Goal: Entertainment & Leisure: Consume media (video, audio)

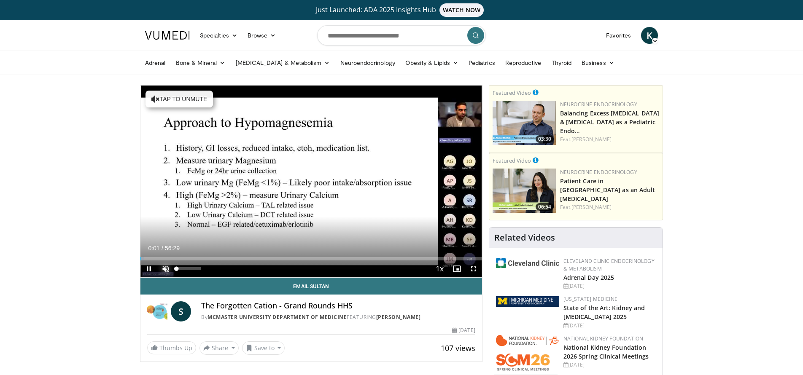
click at [165, 267] on span "Video Player" at bounding box center [165, 269] width 17 height 17
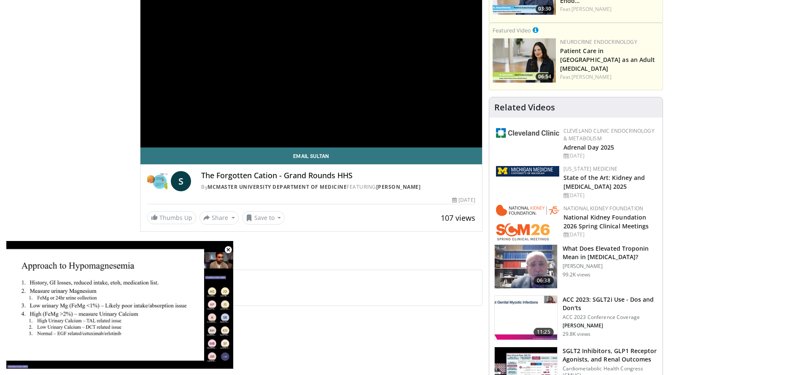
scroll to position [137, 0]
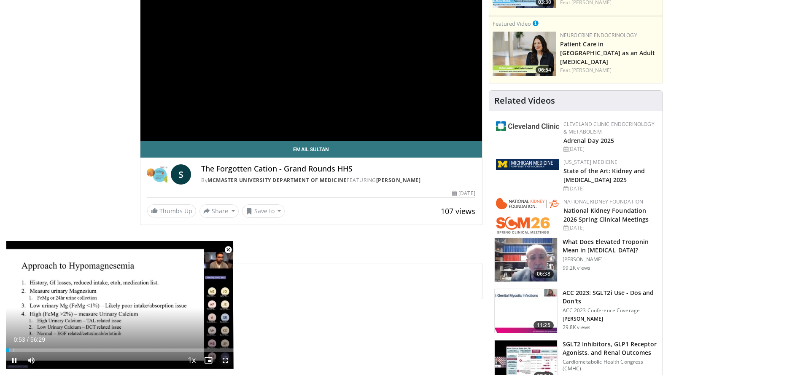
click at [225, 361] on span "Video Player" at bounding box center [225, 360] width 17 height 17
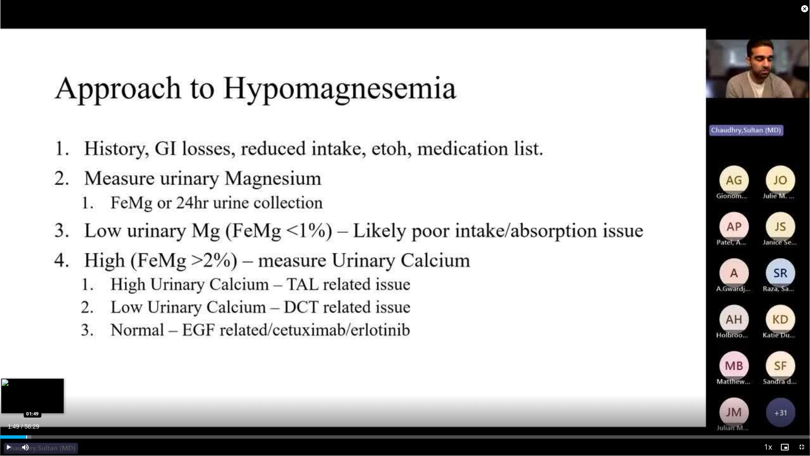
click at [26, 375] on div "Progress Bar" at bounding box center [26, 436] width 1 height 3
click at [24, 375] on div "Progress Bar" at bounding box center [24, 436] width 1 height 3
click at [22, 375] on div "Progress Bar" at bounding box center [22, 436] width 1 height 3
click at [19, 375] on div "Progress Bar" at bounding box center [19, 436] width 1 height 3
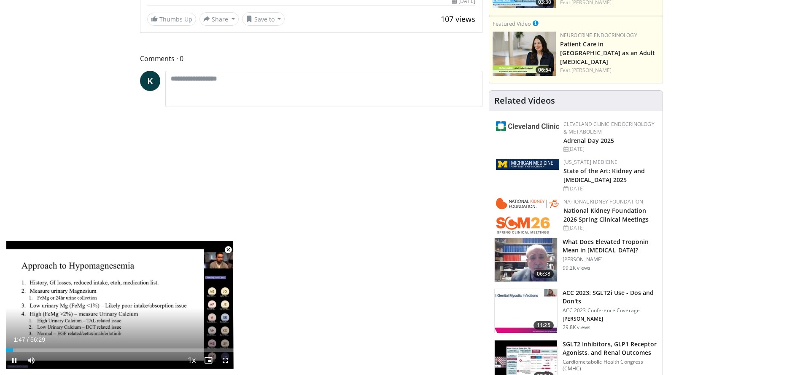
click at [229, 249] on span "Video Player" at bounding box center [228, 250] width 17 height 17
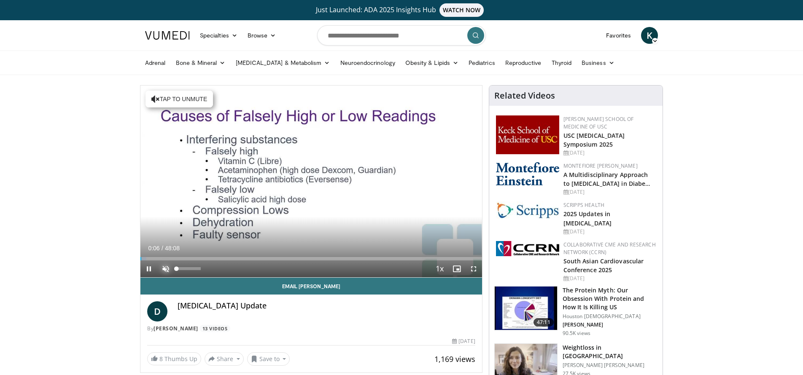
click at [164, 268] on span "Video Player" at bounding box center [165, 269] width 17 height 17
click at [474, 268] on span "Video Player" at bounding box center [473, 269] width 17 height 17
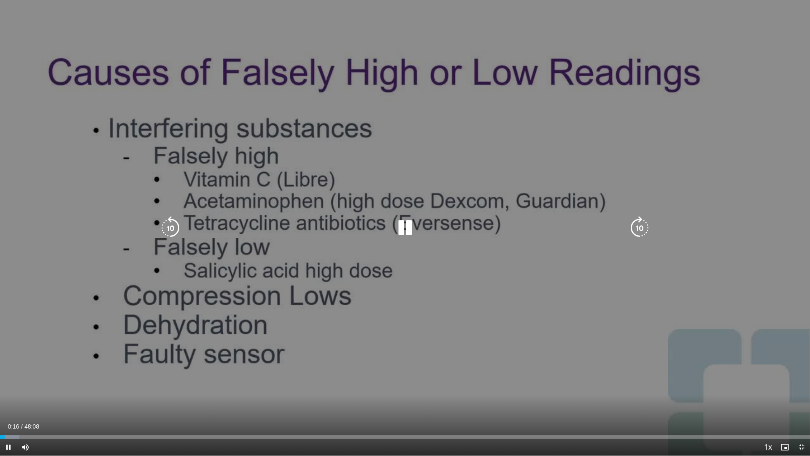
click at [640, 227] on icon "Video Player" at bounding box center [640, 228] width 24 height 24
click at [639, 228] on icon "Video Player" at bounding box center [640, 228] width 24 height 24
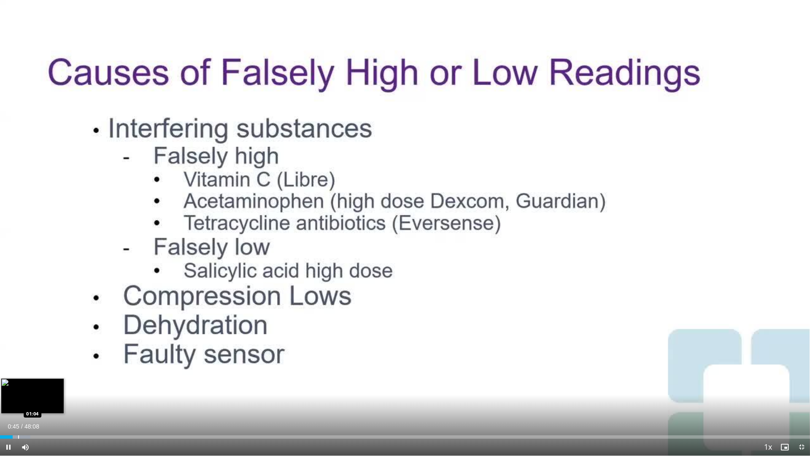
click at [18, 375] on div "Progress Bar" at bounding box center [18, 436] width 1 height 3
click at [25, 375] on div "Progress Bar" at bounding box center [25, 436] width 1 height 3
click at [31, 375] on div "Progress Bar" at bounding box center [31, 436] width 1 height 3
click at [42, 375] on div "Progress Bar" at bounding box center [42, 436] width 1 height 3
click at [52, 375] on div "Progress Bar" at bounding box center [52, 436] width 1 height 3
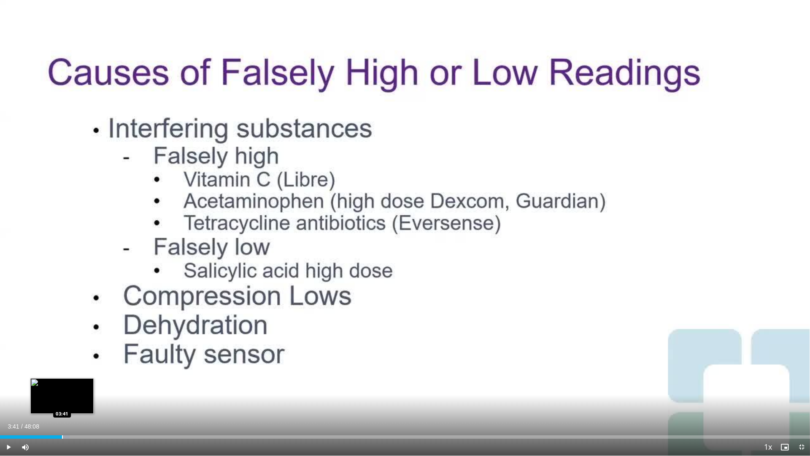
click at [62, 375] on div "Progress Bar" at bounding box center [62, 436] width 1 height 3
click at [70, 375] on div "Progress Bar" at bounding box center [70, 436] width 1 height 3
click at [78, 375] on div "Progress Bar" at bounding box center [78, 436] width 1 height 3
click at [89, 375] on div "Progress Bar" at bounding box center [89, 436] width 1 height 3
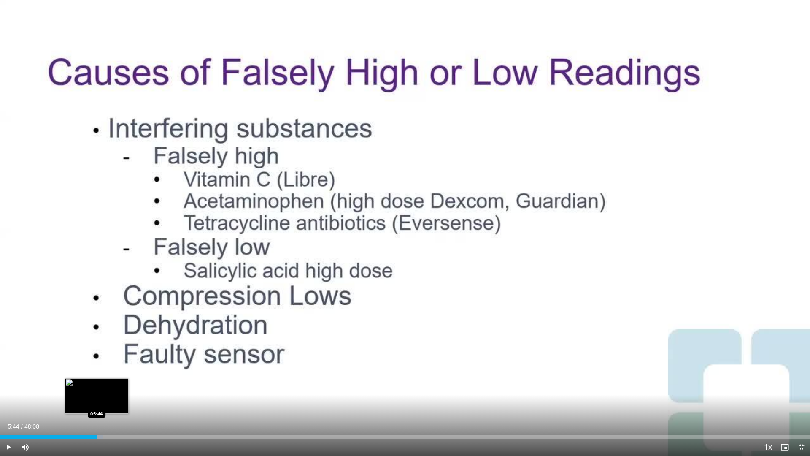
click at [97, 375] on div "Progress Bar" at bounding box center [97, 436] width 1 height 3
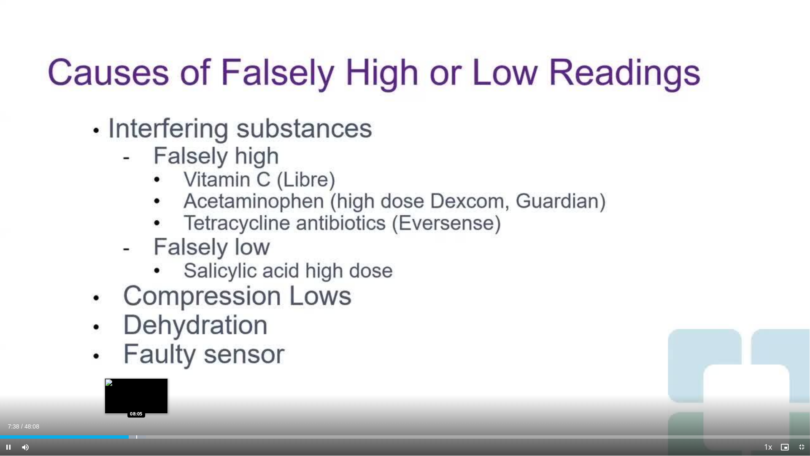
click at [136, 375] on div "Progress Bar" at bounding box center [136, 436] width 1 height 3
click at [146, 375] on div "Progress Bar" at bounding box center [146, 436] width 1 height 3
click at [153, 375] on div "Progress Bar" at bounding box center [153, 436] width 1 height 3
click at [161, 375] on div "Progress Bar" at bounding box center [161, 436] width 1 height 3
click at [169, 375] on div "Progress Bar" at bounding box center [169, 436] width 1 height 3
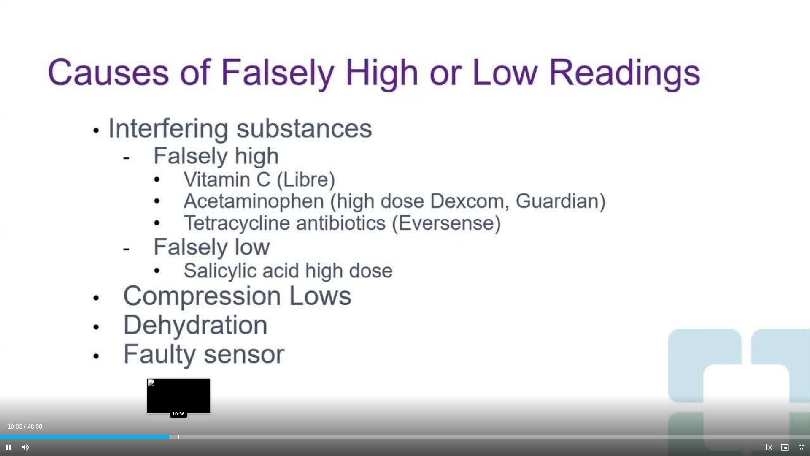
click at [178, 375] on div "Progress Bar" at bounding box center [178, 436] width 1 height 3
click at [189, 375] on div "Progress Bar" at bounding box center [189, 436] width 1 height 3
click at [198, 375] on div "Progress Bar" at bounding box center [198, 436] width 1 height 3
click at [210, 375] on div "Progress Bar" at bounding box center [210, 436] width 1 height 3
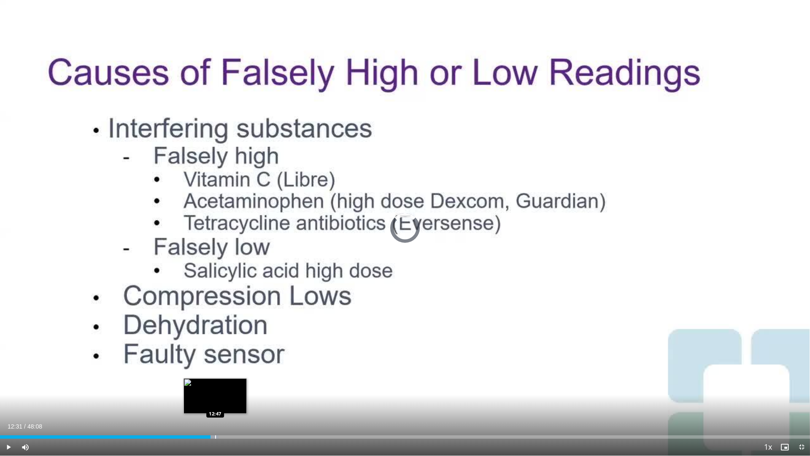
click at [215, 375] on div "Progress Bar" at bounding box center [215, 436] width 1 height 3
click at [225, 375] on div "Progress Bar" at bounding box center [225, 436] width 1 height 3
click at [236, 375] on div "Progress Bar" at bounding box center [236, 436] width 1 height 3
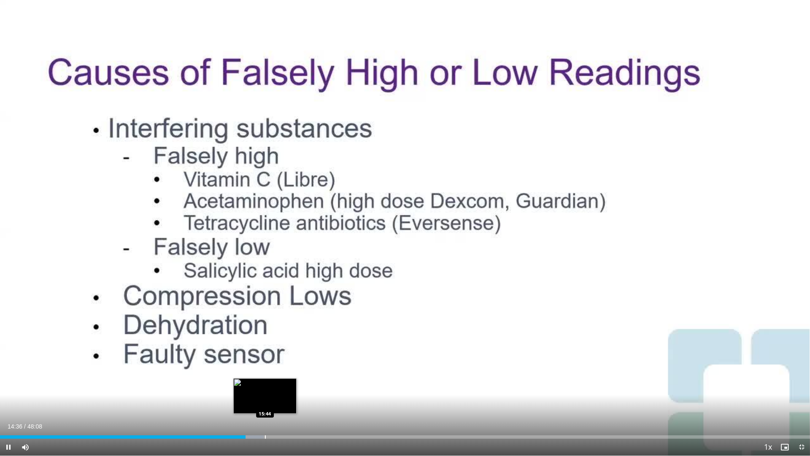
click at [265, 375] on div "Progress Bar" at bounding box center [265, 436] width 1 height 3
click at [275, 375] on div "Progress Bar" at bounding box center [275, 436] width 1 height 3
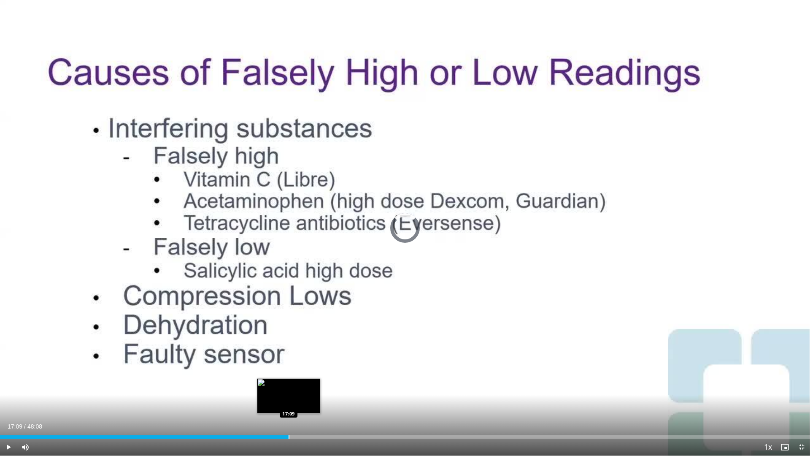
click at [289, 375] on div "Progress Bar" at bounding box center [289, 436] width 1 height 3
click at [305, 375] on div "Progress Bar" at bounding box center [305, 436] width 1 height 3
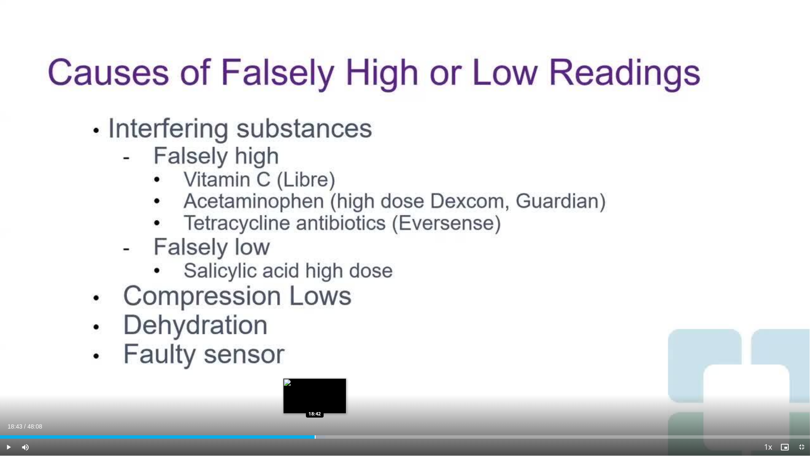
click at [315, 375] on div "Progress Bar" at bounding box center [315, 436] width 1 height 3
click at [320, 375] on div "Progress Bar" at bounding box center [320, 436] width 1 height 3
click at [332, 375] on div "Progress Bar" at bounding box center [332, 436] width 1 height 3
click at [340, 375] on div "Progress Bar" at bounding box center [340, 436] width 1 height 3
click at [347, 375] on div "Progress Bar" at bounding box center [347, 436] width 1 height 3
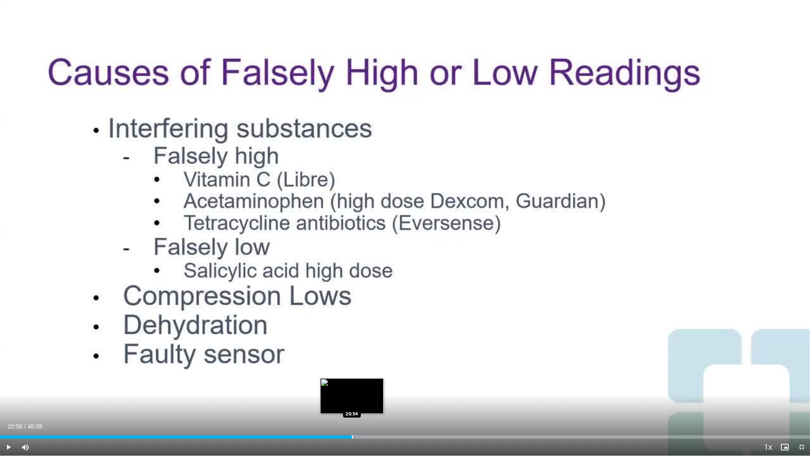
click at [352, 375] on div "Progress Bar" at bounding box center [352, 436] width 1 height 3
click at [364, 375] on div "Loaded : 46.36% 21:39 21:39" at bounding box center [405, 436] width 810 height 3
click at [370, 375] on div "Progress Bar" at bounding box center [370, 436] width 1 height 3
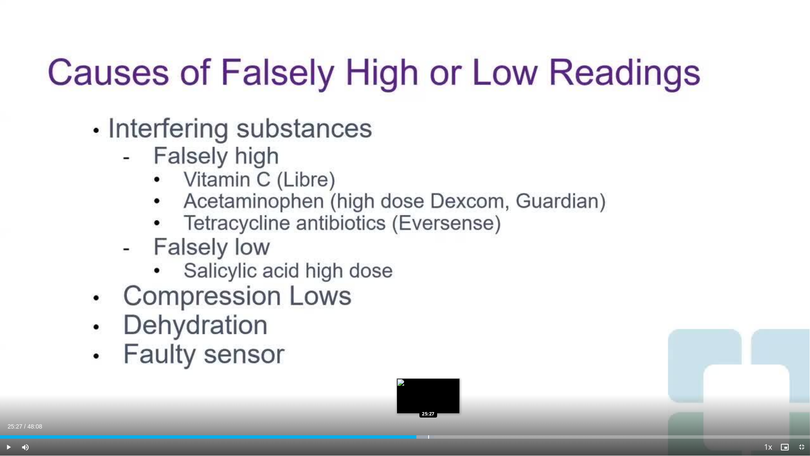
click at [428, 375] on div "Progress Bar" at bounding box center [428, 436] width 1 height 3
click at [440, 375] on div "Progress Bar" at bounding box center [440, 436] width 1 height 3
click at [449, 375] on div "Progress Bar" at bounding box center [449, 436] width 1 height 3
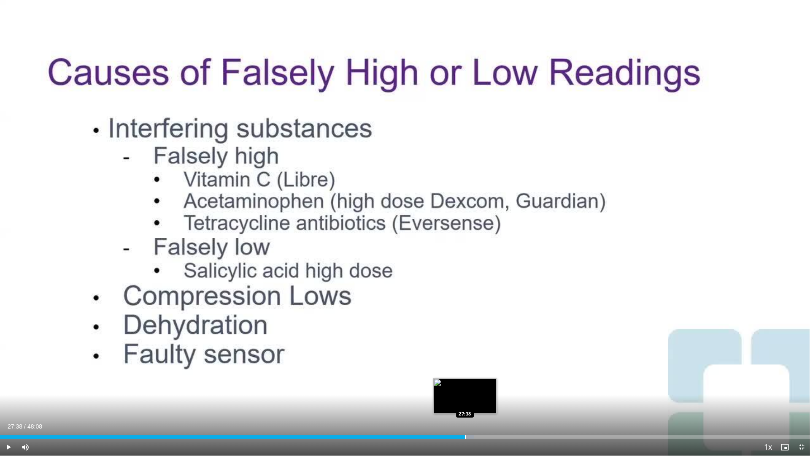
click at [465, 375] on div "Progress Bar" at bounding box center [465, 436] width 1 height 3
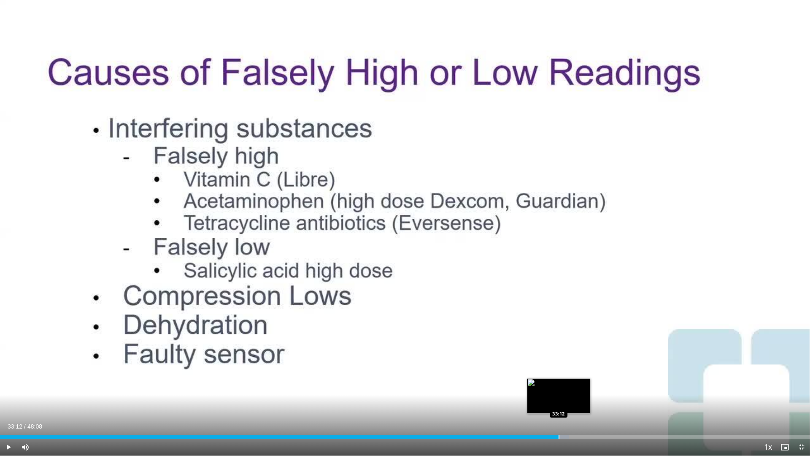
click at [558, 375] on div "Progress Bar" at bounding box center [558, 436] width 1 height 3
click at [564, 375] on div "Progress Bar" at bounding box center [564, 436] width 1 height 3
click at [569, 375] on div "Progress Bar" at bounding box center [569, 436] width 1 height 3
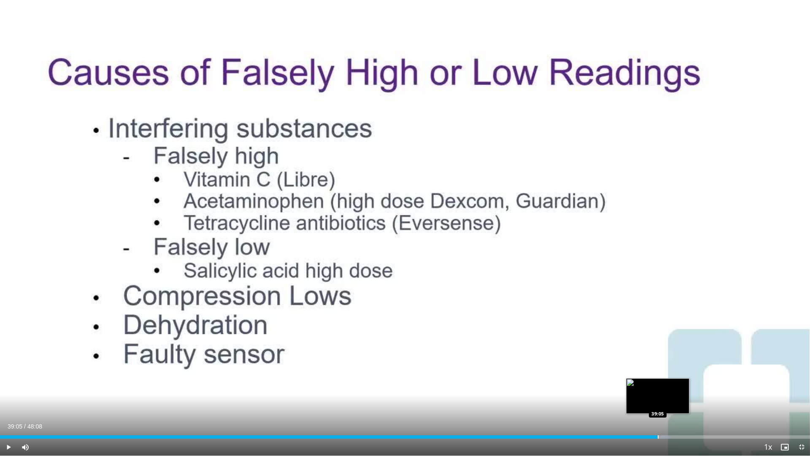
click at [658, 375] on div "Progress Bar" at bounding box center [658, 436] width 1 height 3
click at [665, 375] on div "Progress Bar" at bounding box center [665, 436] width 1 height 3
click at [673, 375] on div "Progress Bar" at bounding box center [673, 436] width 1 height 3
click at [682, 375] on video-js "**********" at bounding box center [405, 228] width 810 height 456
click at [685, 375] on div "Progress Bar" at bounding box center [685, 436] width 1 height 3
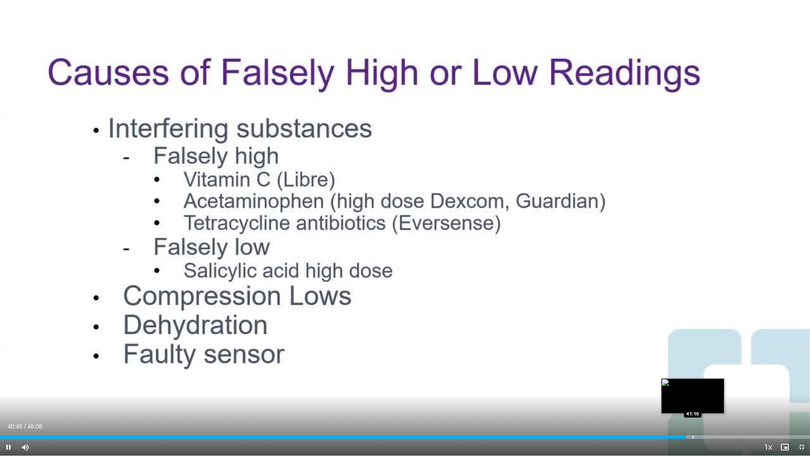
click at [693, 375] on div "Progress Bar" at bounding box center [693, 436] width 1 height 3
click at [703, 375] on div "Progress Bar" at bounding box center [703, 436] width 1 height 3
click at [709, 375] on video-js "**********" at bounding box center [405, 228] width 810 height 456
click at [714, 375] on div "Progress Bar" at bounding box center [714, 436] width 1 height 3
click at [722, 375] on div "Loaded : 90.35% 42:54 42:54" at bounding box center [405, 434] width 810 height 8
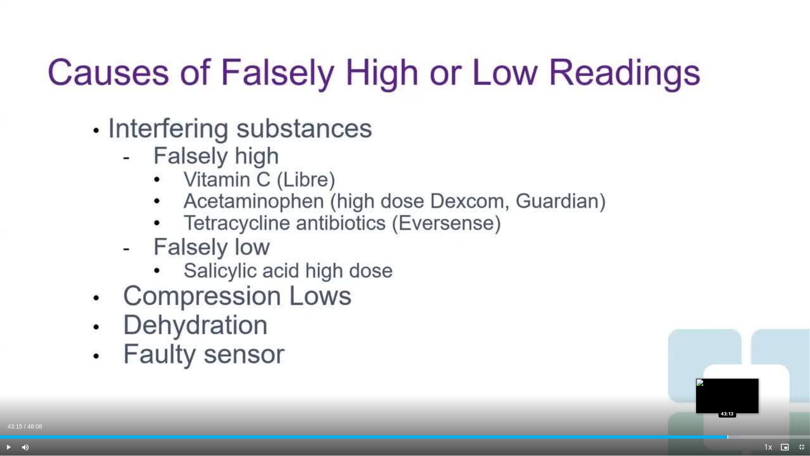
click at [728, 375] on div "Progress Bar" at bounding box center [727, 436] width 1 height 3
click at [739, 375] on div "Progress Bar" at bounding box center [739, 436] width 1 height 3
click at [744, 375] on div "Progress Bar" at bounding box center [744, 436] width 1 height 3
click at [760, 375] on div "Progress Bar" at bounding box center [760, 436] width 1 height 3
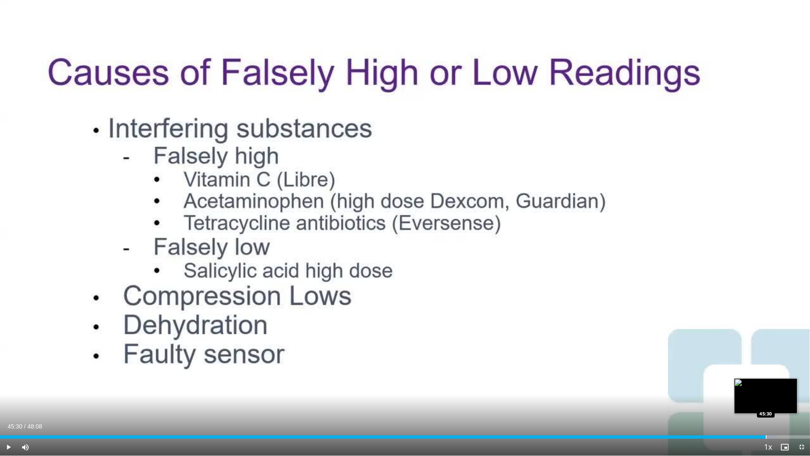
click at [766, 375] on div "Progress Bar" at bounding box center [766, 436] width 1 height 3
click at [770, 375] on div "Loaded : 96.83% 45:47 45:45" at bounding box center [405, 434] width 810 height 8
click at [778, 375] on div "Progress Bar" at bounding box center [778, 436] width 1 height 3
click at [784, 375] on div "Progress Bar" at bounding box center [784, 436] width 1 height 3
click at [789, 375] on div "Progress Bar" at bounding box center [789, 436] width 1 height 3
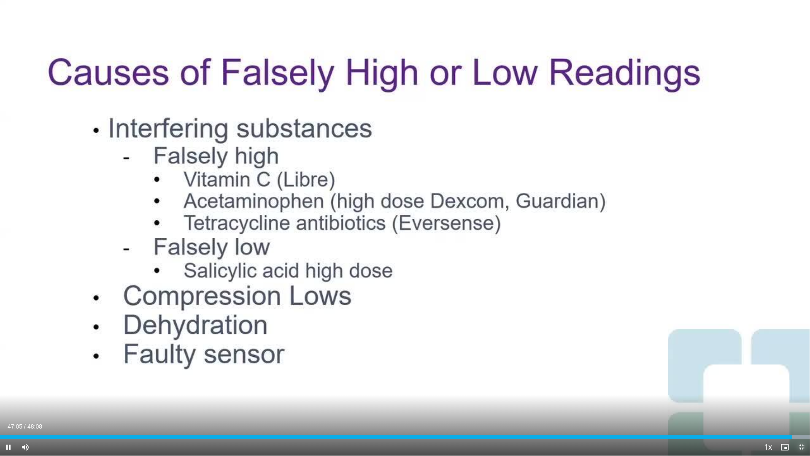
click at [802, 375] on span "Video Player" at bounding box center [801, 446] width 17 height 17
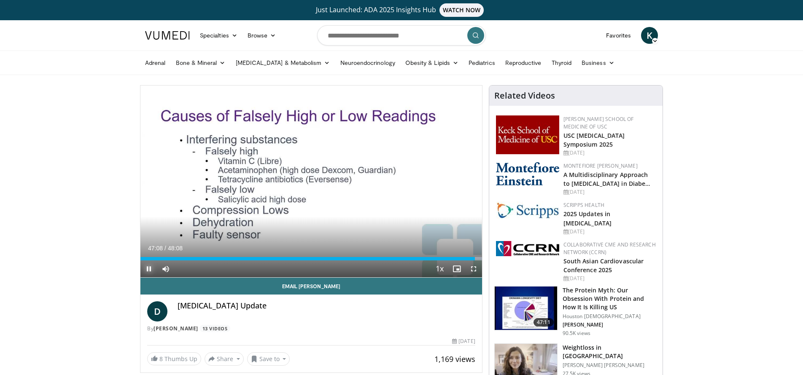
click at [151, 269] on span "Video Player" at bounding box center [148, 269] width 17 height 17
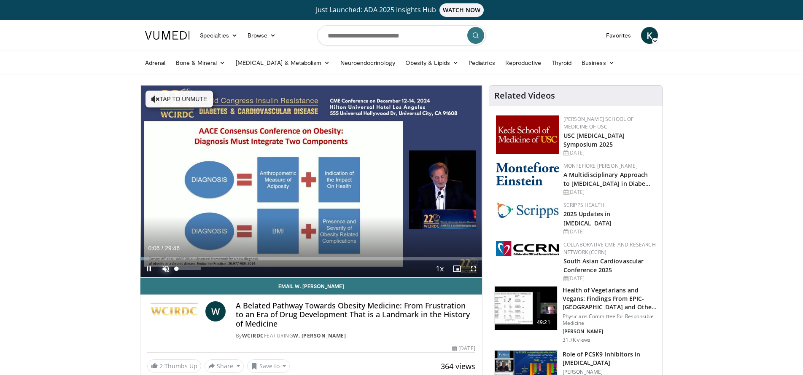
click at [164, 268] on span "Video Player" at bounding box center [165, 269] width 17 height 17
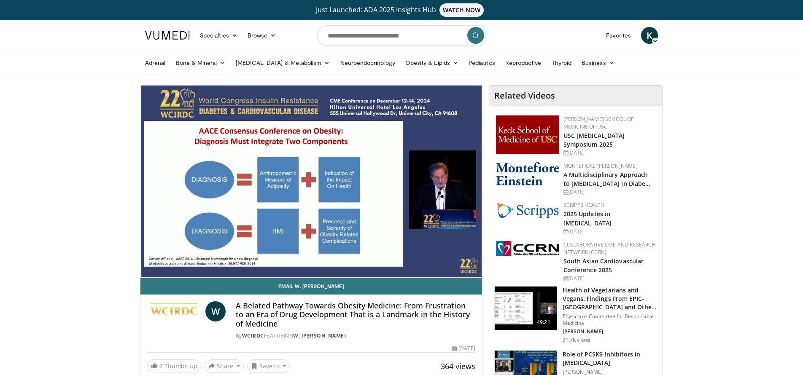
click at [472, 268] on video-js "**********" at bounding box center [311, 182] width 342 height 192
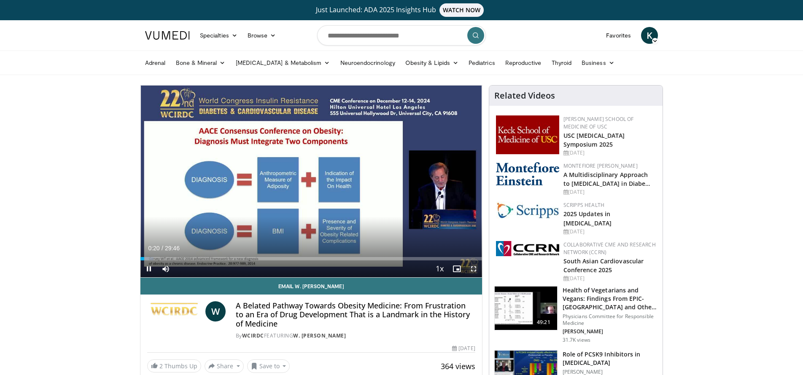
click at [473, 270] on span "Video Player" at bounding box center [473, 269] width 17 height 17
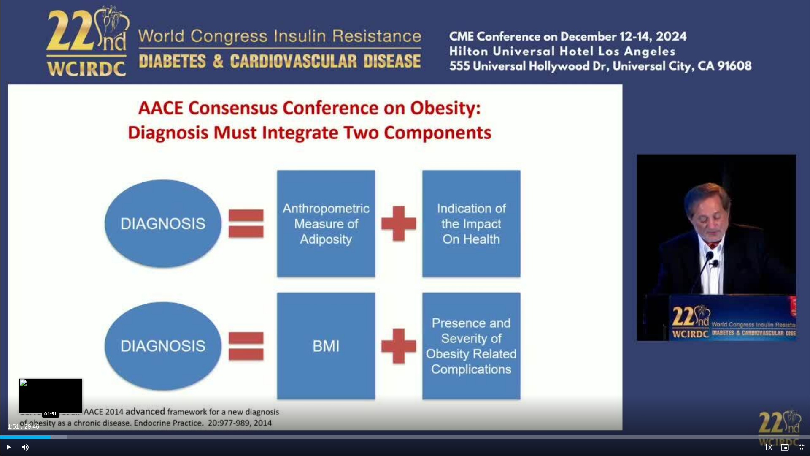
click at [50, 375] on div "Loaded : 8.33% 01:51 01:51" at bounding box center [405, 436] width 810 height 3
click at [64, 375] on div "Progress Bar" at bounding box center [64, 436] width 1 height 3
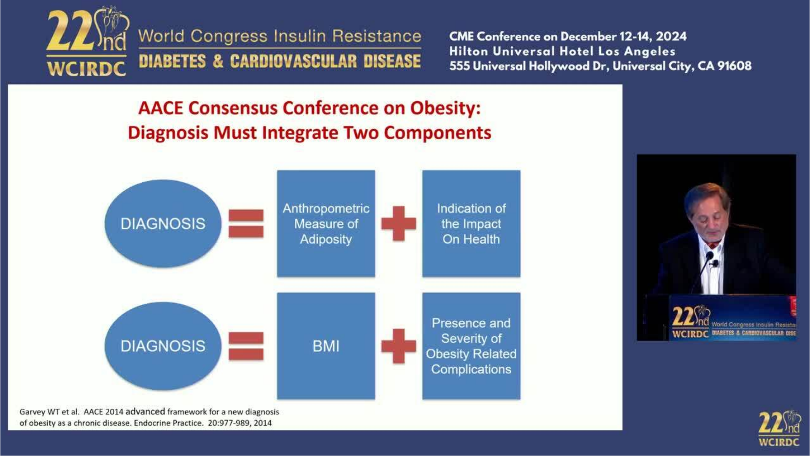
click at [73, 375] on video-js "**********" at bounding box center [405, 228] width 810 height 456
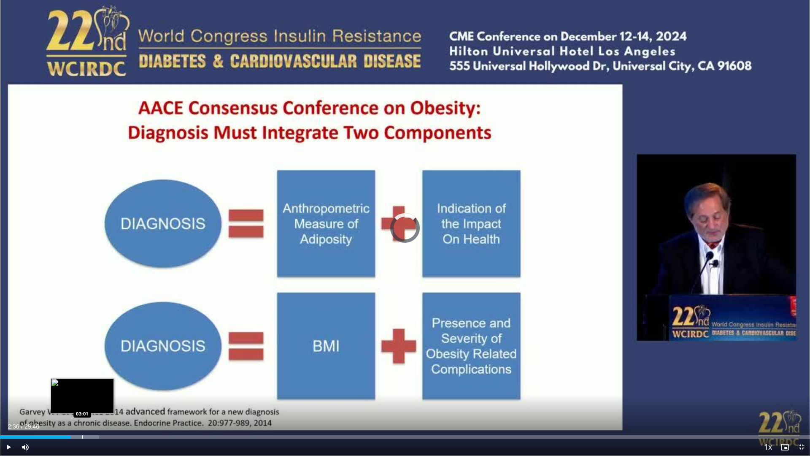
click at [82, 375] on div "Progress Bar" at bounding box center [82, 436] width 1 height 3
click at [93, 375] on video-js "**********" at bounding box center [405, 228] width 810 height 456
click at [97, 375] on div "Progress Bar" at bounding box center [97, 436] width 1 height 3
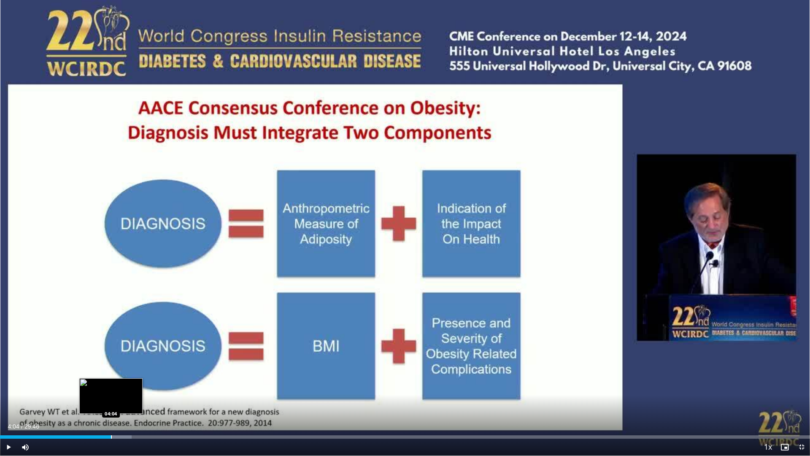
click at [111, 375] on div "Progress Bar" at bounding box center [111, 436] width 1 height 3
click at [119, 375] on div "Progress Bar" at bounding box center [119, 436] width 1 height 3
click at [127, 375] on div "Progress Bar" at bounding box center [127, 436] width 1 height 3
click at [134, 375] on div "Progress Bar" at bounding box center [134, 436] width 1 height 3
click at [142, 375] on div "Progress Bar" at bounding box center [142, 436] width 1 height 3
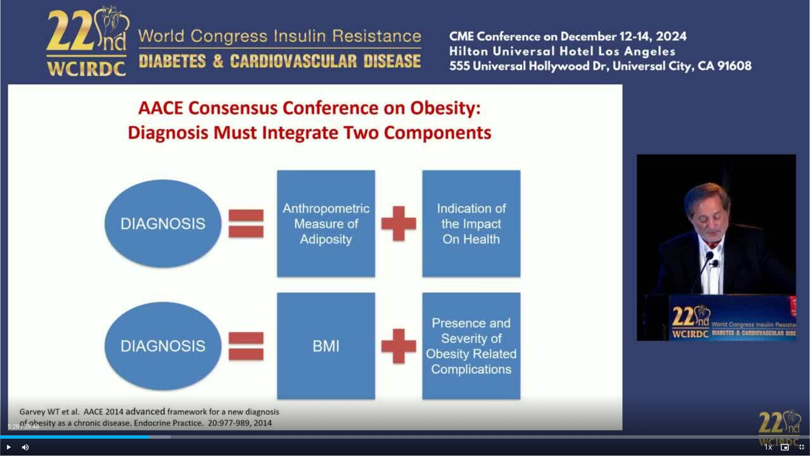
click at [149, 375] on div "Progress Bar" at bounding box center [149, 436] width 1 height 3
click at [156, 375] on div "Progress Bar" at bounding box center [156, 436] width 1 height 3
click at [165, 375] on div "Progress Bar" at bounding box center [165, 436] width 1 height 3
click at [162, 375] on div "Progress Bar" at bounding box center [162, 436] width 1 height 3
click at [175, 375] on div "Progress Bar" at bounding box center [175, 436] width 1 height 3
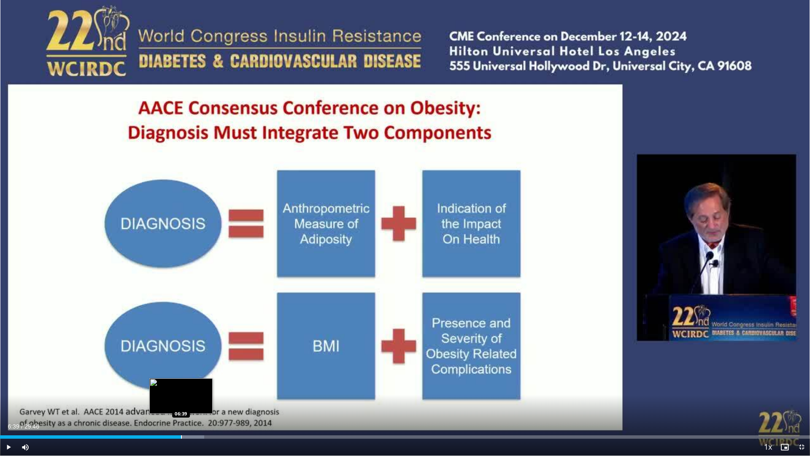
click at [181, 375] on div "Progress Bar" at bounding box center [181, 436] width 1 height 3
click at [187, 375] on div "Progress Bar" at bounding box center [187, 436] width 1 height 3
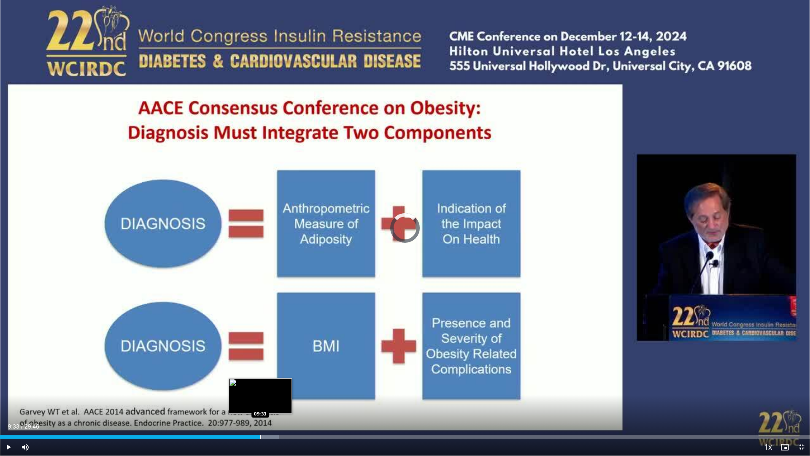
click at [260, 375] on div "Progress Bar" at bounding box center [260, 436] width 1 height 3
click at [270, 375] on div "Progress Bar" at bounding box center [270, 436] width 1 height 3
click at [277, 375] on div "Progress Bar" at bounding box center [277, 436] width 1 height 3
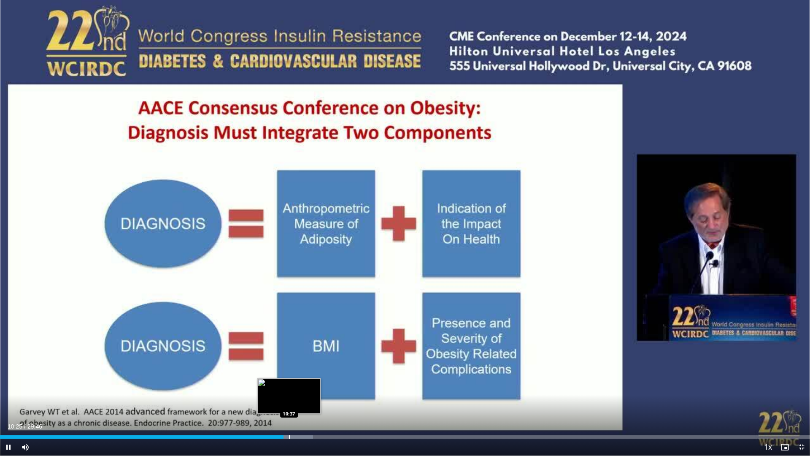
click at [289, 375] on div "Progress Bar" at bounding box center [289, 436] width 1 height 3
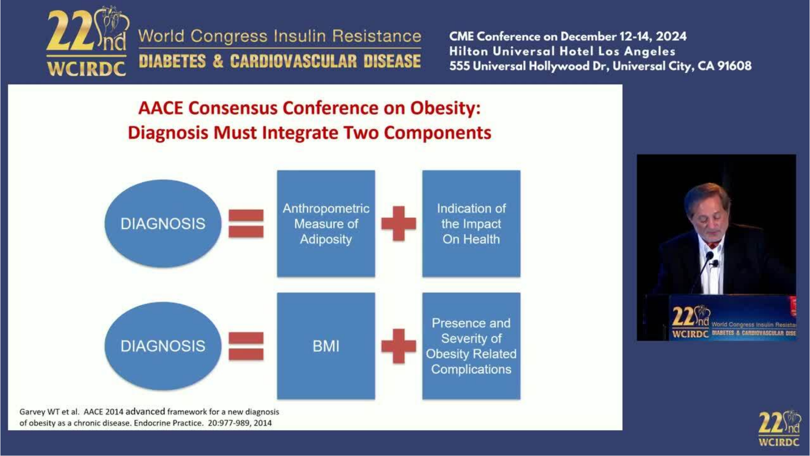
click at [295, 375] on video-js "**********" at bounding box center [405, 228] width 810 height 456
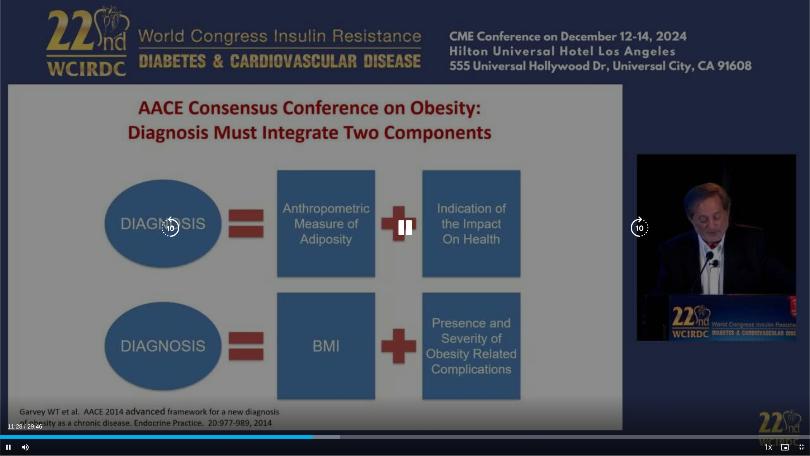
click at [404, 229] on icon "Video Player" at bounding box center [405, 228] width 24 height 24
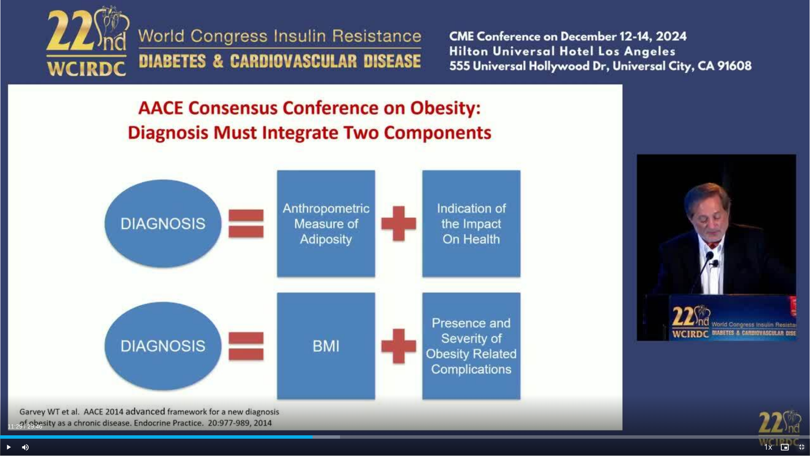
click at [802, 375] on span "Video Player" at bounding box center [801, 446] width 17 height 17
